Goal: Task Accomplishment & Management: Use online tool/utility

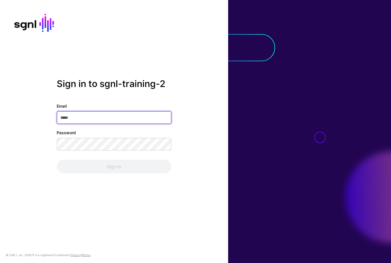
click at [113, 119] on input "Email" at bounding box center [114, 117] width 114 height 13
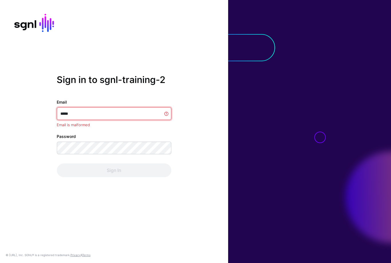
type input "******"
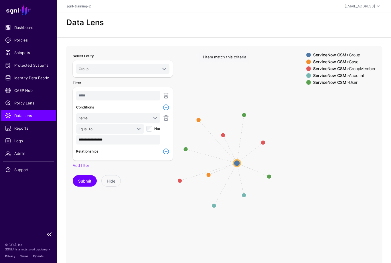
click at [29, 46] on ul "Dashboard Policies Snippets Protected Systems Identity Data Fabric CAEP Hub Pol…" at bounding box center [28, 125] width 57 height 206
drag, startPoint x: 32, startPoint y: 51, endPoint x: 25, endPoint y: 57, distance: 9.1
click at [32, 51] on span "Snippets" at bounding box center [28, 53] width 47 height 6
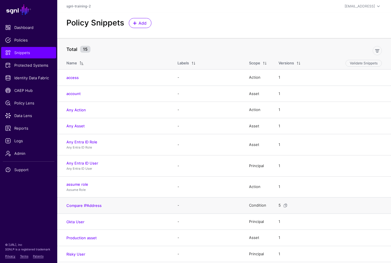
scroll to position [64, 0]
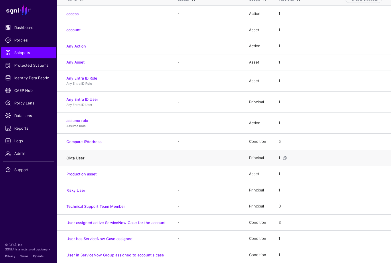
click at [79, 156] on link "Okta User" at bounding box center [75, 158] width 18 height 5
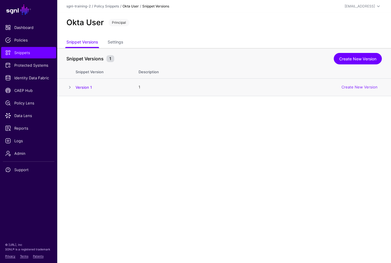
click at [70, 85] on span at bounding box center [69, 87] width 7 height 7
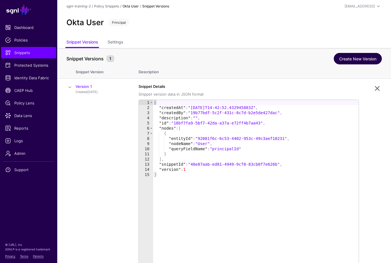
click at [360, 53] on link "Create New Version" at bounding box center [358, 58] width 48 height 11
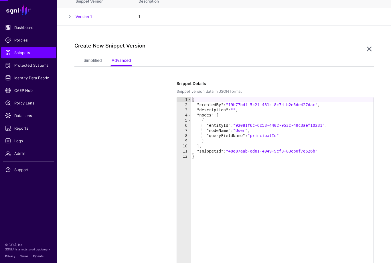
scroll to position [96, 0]
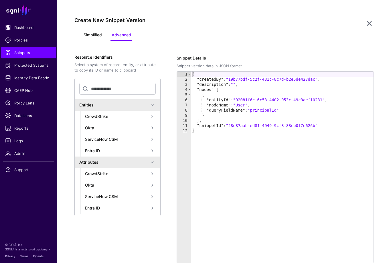
click at [90, 31] on link "Simplified" at bounding box center [93, 35] width 18 height 11
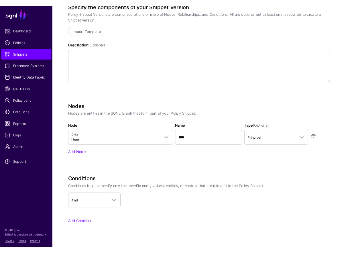
scroll to position [170, 0]
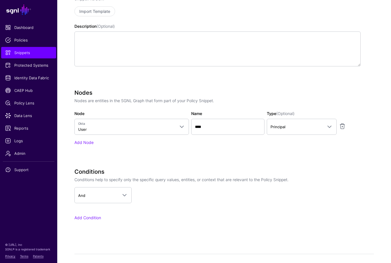
click at [309, 168] on h3 "Conditions" at bounding box center [217, 171] width 286 height 7
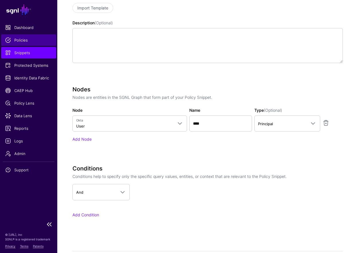
click at [26, 40] on span "Policies" at bounding box center [28, 40] width 47 height 6
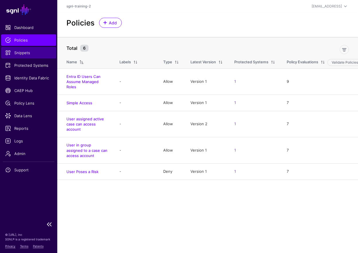
click at [20, 51] on span "Snippets" at bounding box center [28, 53] width 47 height 6
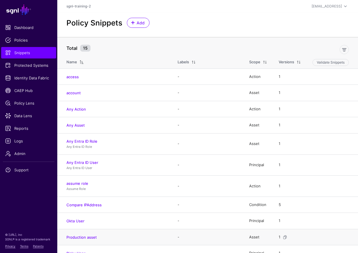
scroll to position [73, 0]
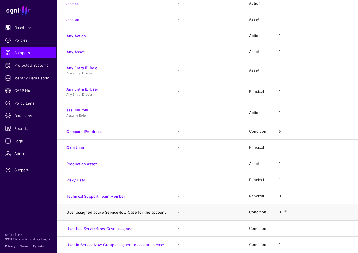
drag, startPoint x: 164, startPoint y: 213, endPoint x: 67, endPoint y: 212, distance: 97.8
click at [67, 212] on h4 "User assigned active ServiceNow Case for the account" at bounding box center [116, 211] width 100 height 5
drag, startPoint x: 166, startPoint y: 212, endPoint x: 67, endPoint y: 215, distance: 99.9
click at [67, 215] on tr "User assigned active ServiceNow Case for the account - Condition 3" at bounding box center [207, 212] width 300 height 16
copy link "User assigned active ServiceNow Case for the account"
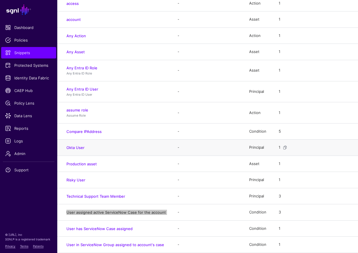
scroll to position [0, 0]
